Goal: Task Accomplishment & Management: Manage account settings

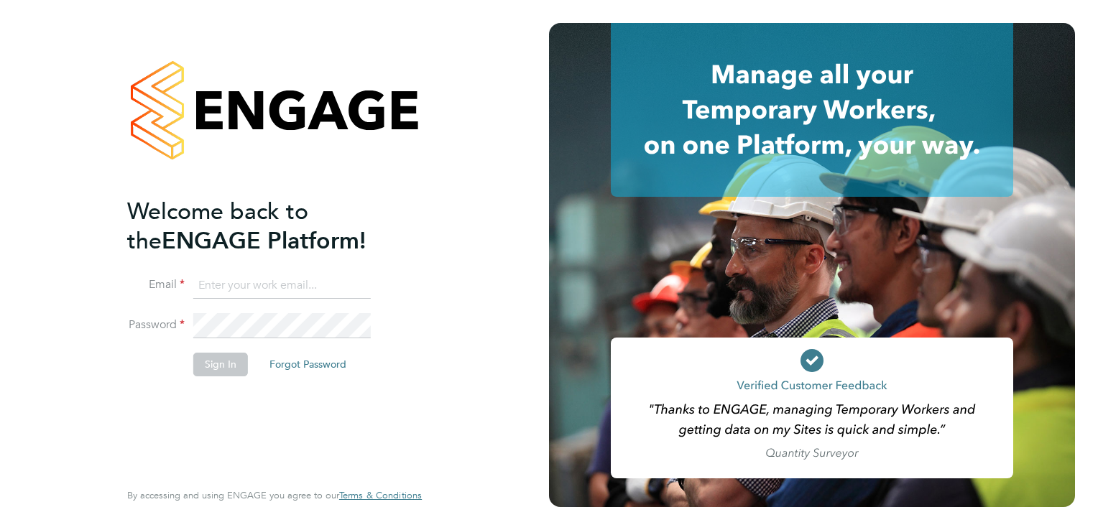
type input "[EMAIL_ADDRESS][DOMAIN_NAME]"
click at [236, 359] on button "Sign In" at bounding box center [220, 364] width 55 height 23
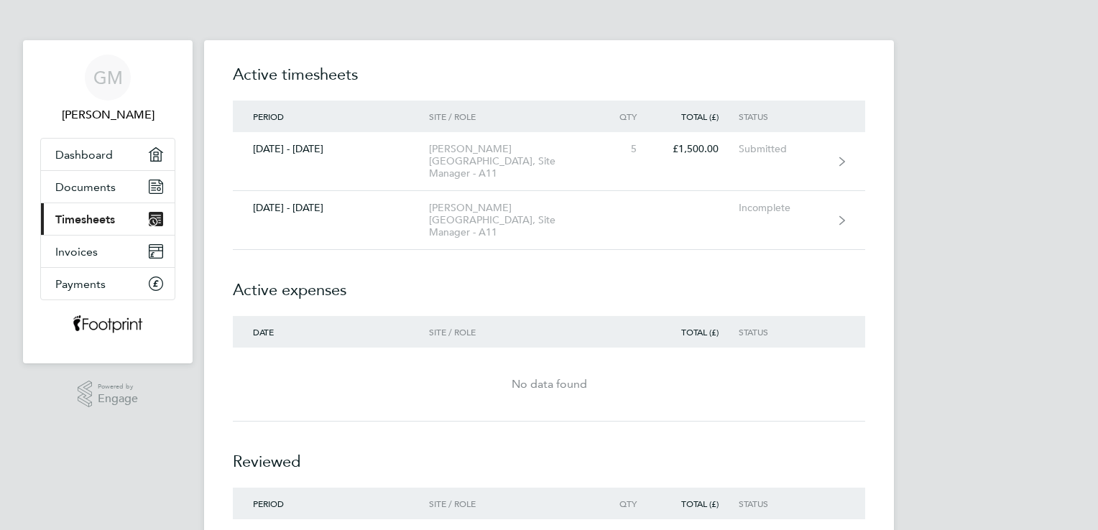
drag, startPoint x: 979, startPoint y: 3, endPoint x: 739, endPoint y: 267, distance: 357.2
click at [739, 267] on h2 "Active expenses" at bounding box center [549, 283] width 633 height 66
